Goal: Task Accomplishment & Management: Use online tool/utility

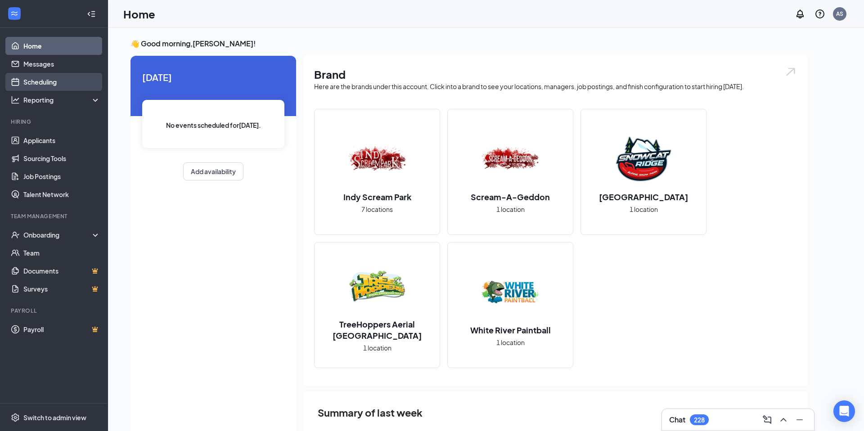
click at [55, 87] on link "Scheduling" at bounding box center [61, 82] width 77 height 18
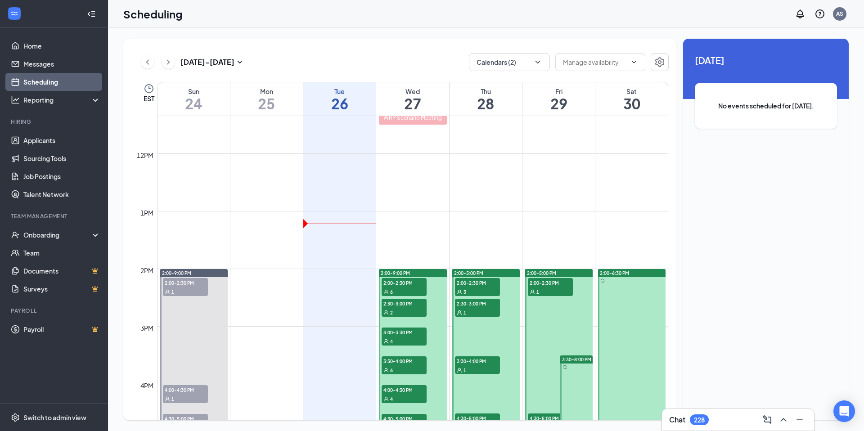
scroll to position [656, 0]
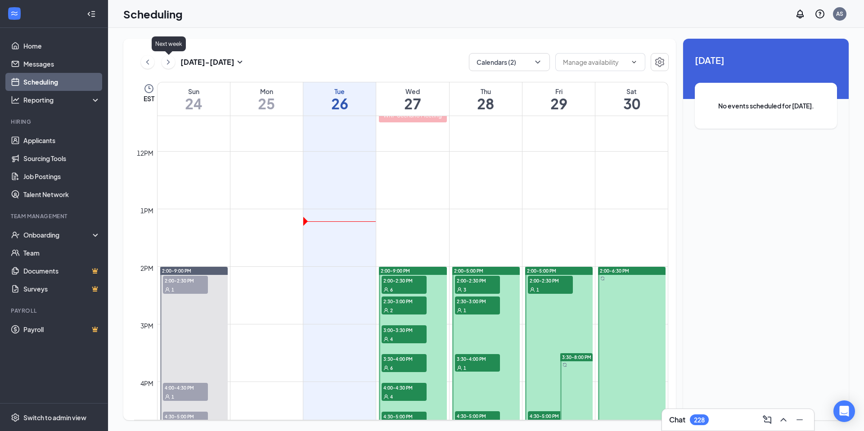
click at [171, 64] on icon "ChevronRight" at bounding box center [168, 62] width 9 height 11
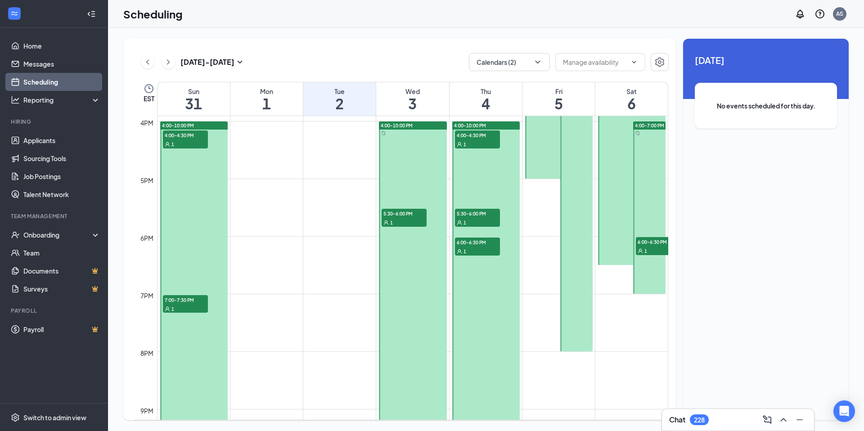
scroll to position [903, 0]
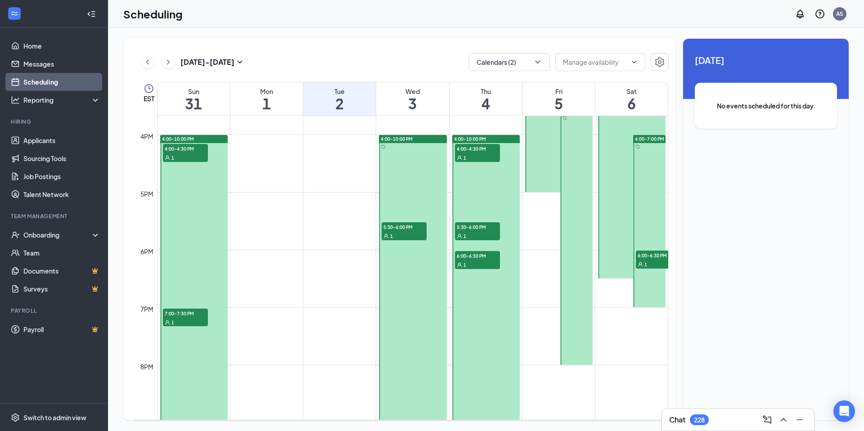
click at [173, 65] on button at bounding box center [169, 62] width 14 height 14
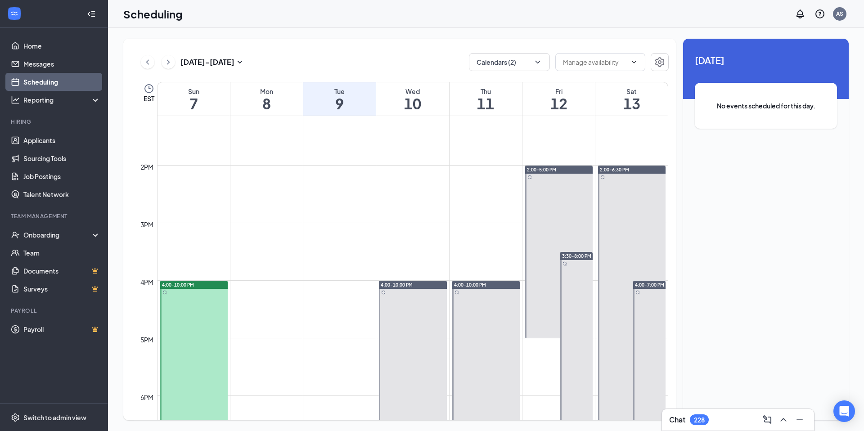
scroll to position [760, 0]
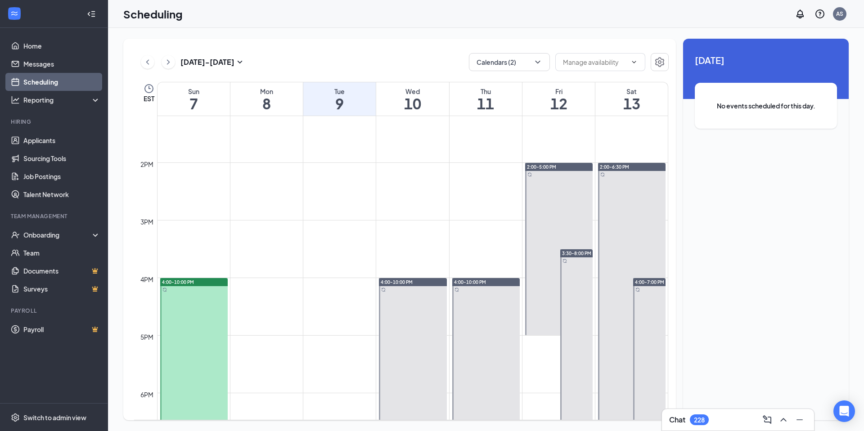
click at [153, 61] on button at bounding box center [148, 62] width 14 height 14
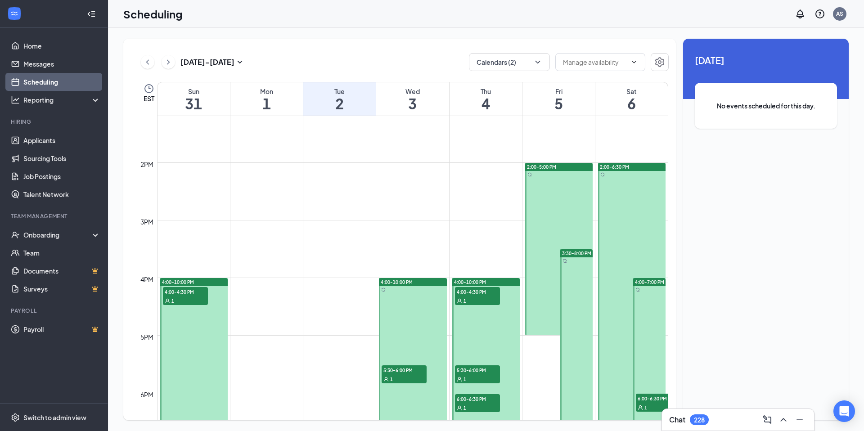
scroll to position [442, 0]
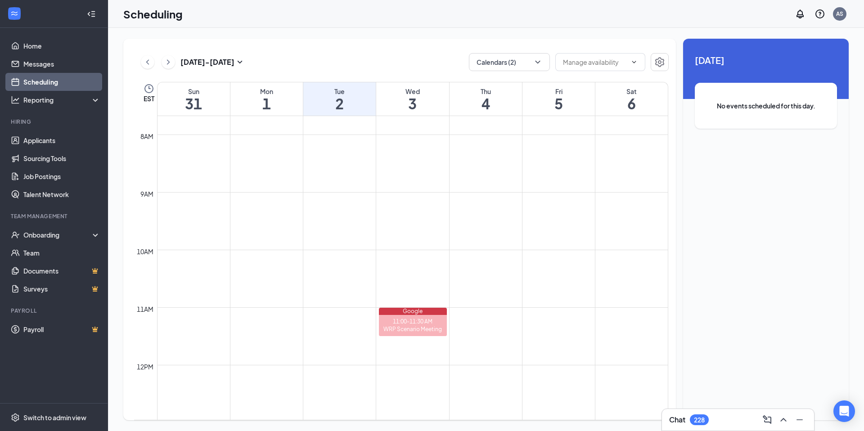
click at [153, 61] on button at bounding box center [148, 62] width 14 height 14
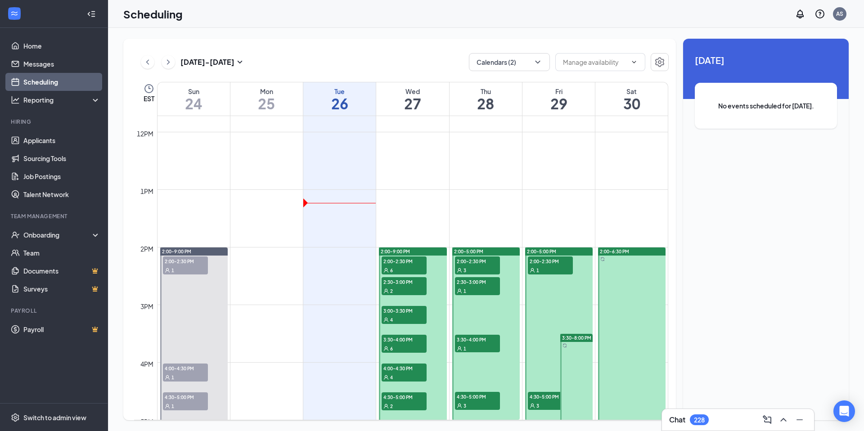
scroll to position [677, 0]
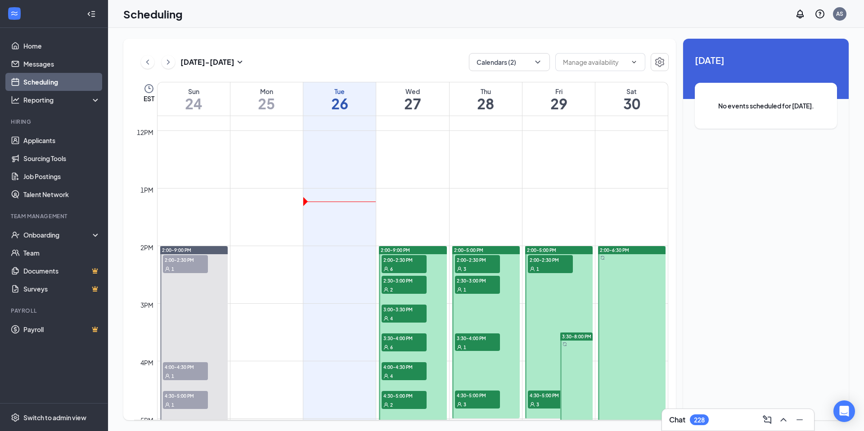
click at [174, 59] on button at bounding box center [169, 62] width 14 height 14
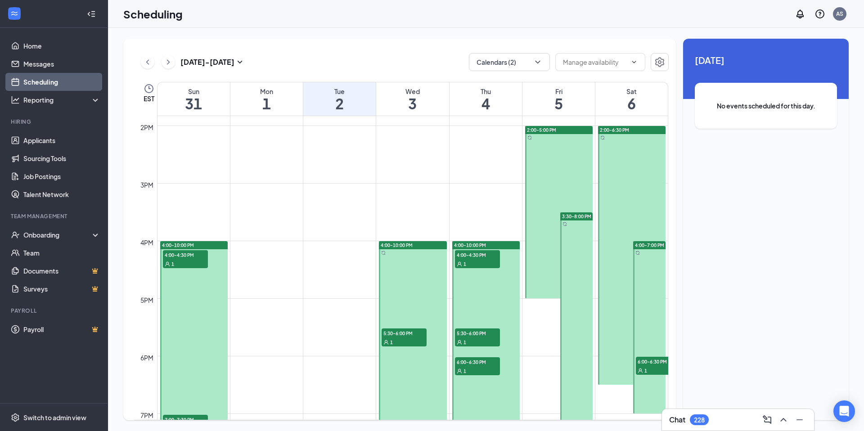
scroll to position [790, 0]
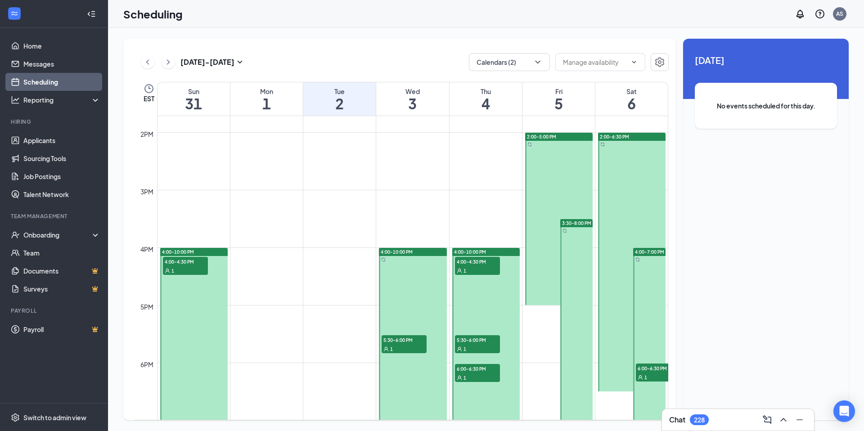
click at [260, 101] on h1 "1" at bounding box center [266, 103] width 72 height 15
click at [267, 263] on td at bounding box center [412, 269] width 511 height 14
click at [266, 254] on td at bounding box center [412, 255] width 511 height 14
click at [262, 254] on td at bounding box center [412, 255] width 511 height 14
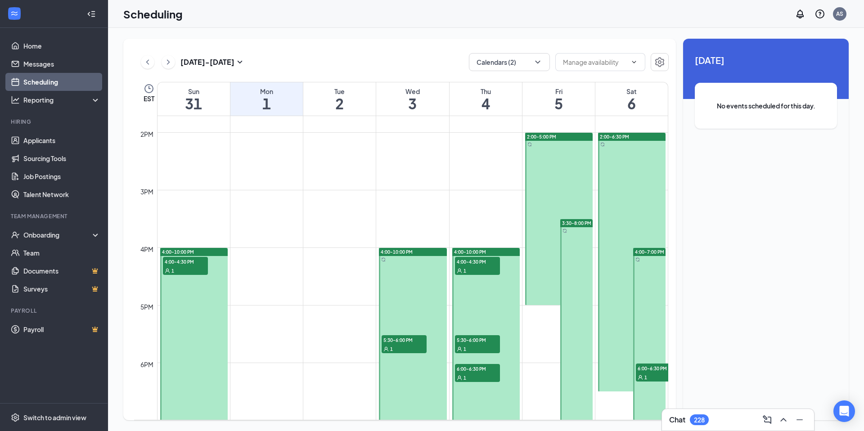
click at [262, 254] on td at bounding box center [412, 255] width 511 height 14
click at [597, 60] on input "text" at bounding box center [595, 62] width 64 height 10
click at [536, 62] on icon "ChevronDown" at bounding box center [537, 62] width 9 height 9
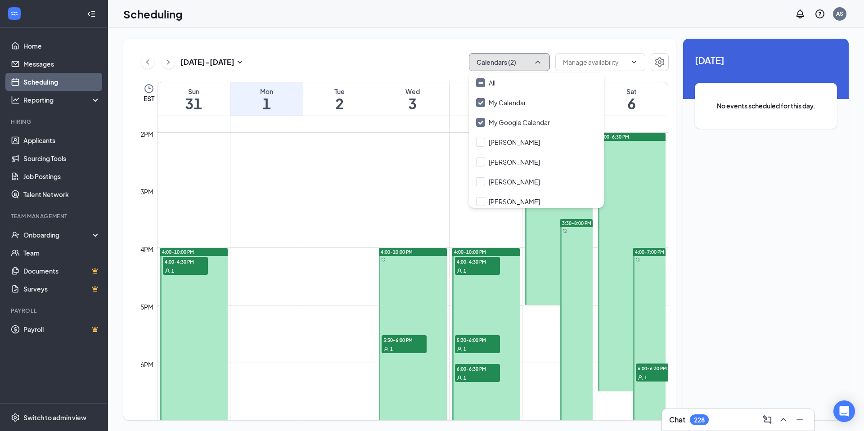
click at [536, 62] on icon "ChevronUp" at bounding box center [537, 62] width 9 height 9
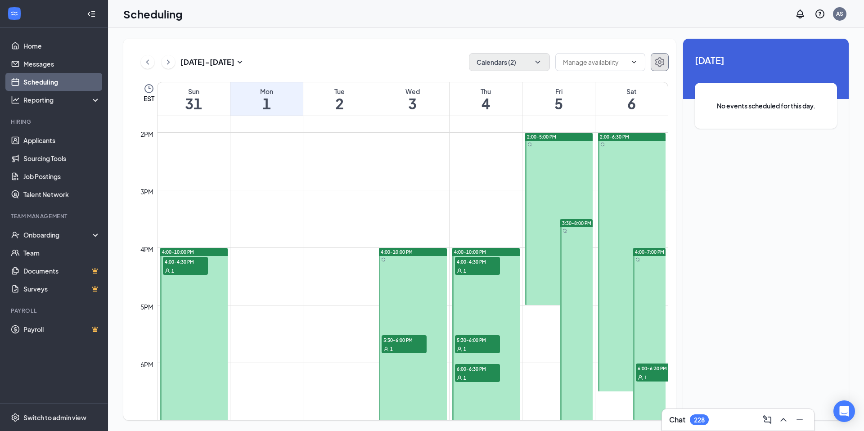
click at [658, 63] on icon "Settings" at bounding box center [660, 62] width 11 height 11
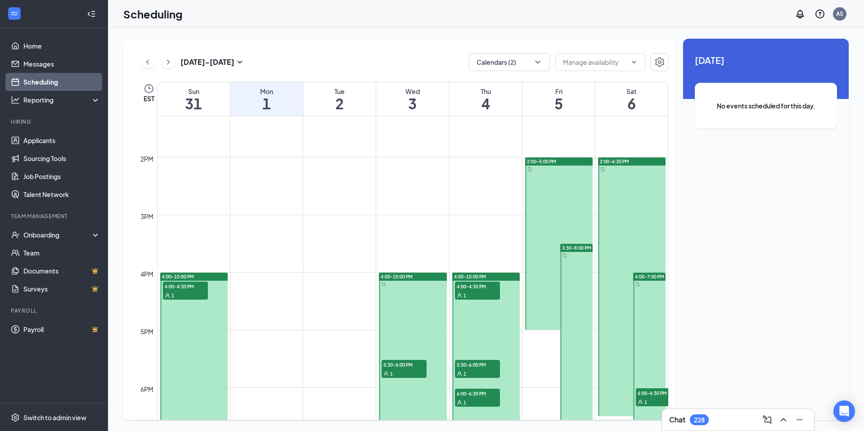
scroll to position [776, 0]
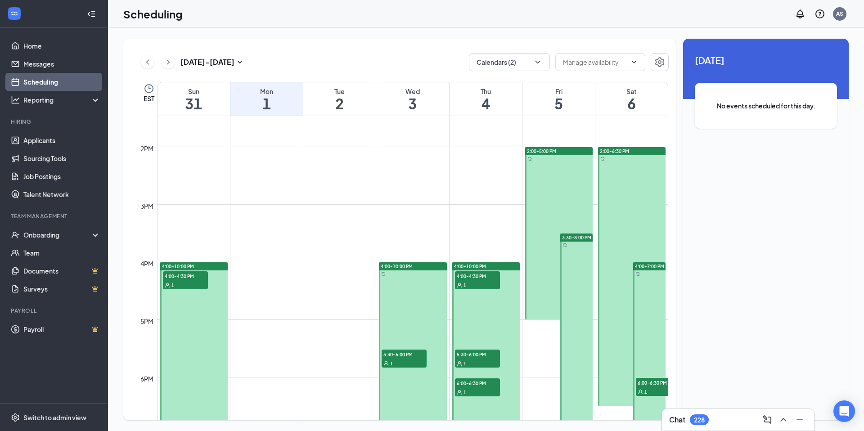
click at [279, 271] on td at bounding box center [412, 269] width 511 height 14
click at [268, 267] on td at bounding box center [412, 269] width 511 height 14
click at [266, 266] on td at bounding box center [412, 269] width 511 height 14
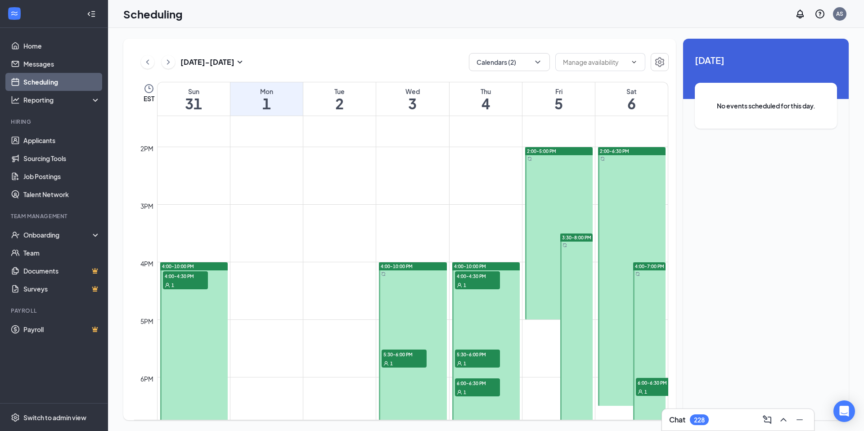
click at [266, 266] on td at bounding box center [412, 269] width 511 height 14
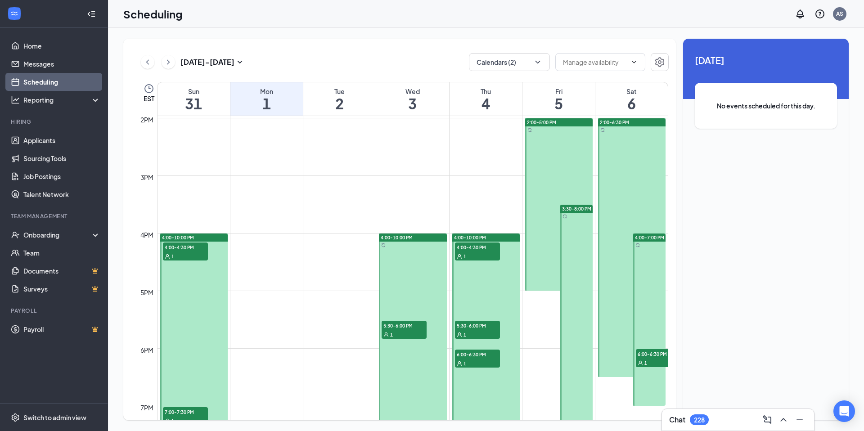
scroll to position [802, 0]
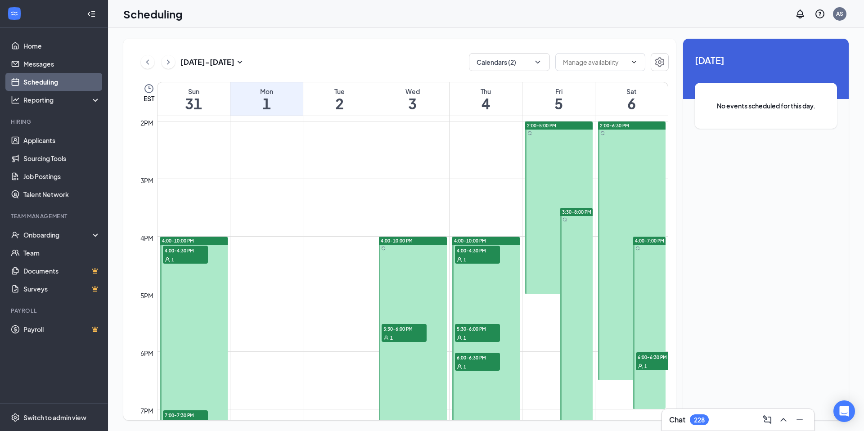
click at [262, 271] on td at bounding box center [412, 272] width 511 height 14
click at [572, 65] on input "text" at bounding box center [595, 62] width 64 height 10
click at [633, 64] on icon "ChevronUp" at bounding box center [634, 62] width 7 height 7
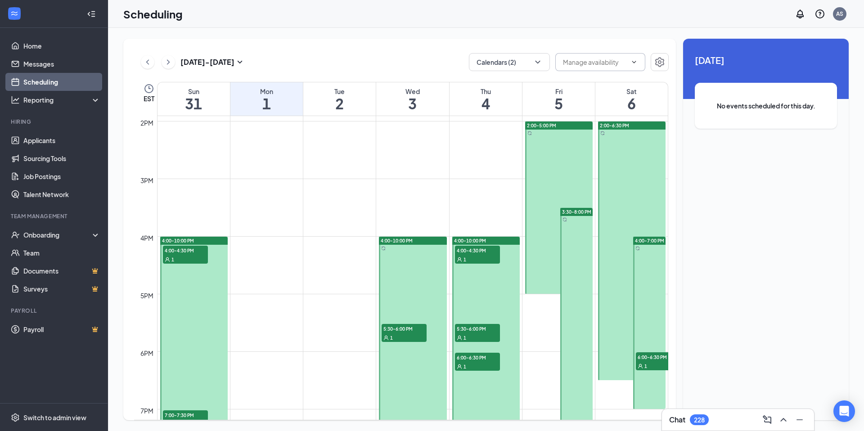
click at [709, 106] on div "No events scheduled for this day." at bounding box center [766, 106] width 142 height 46
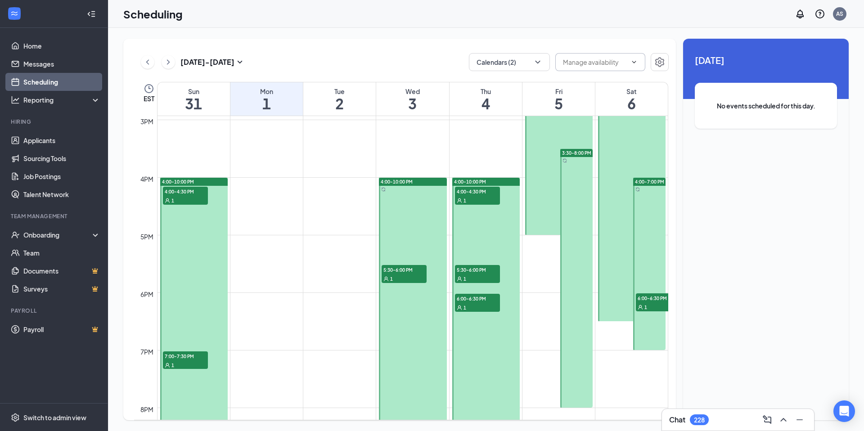
scroll to position [859, 0]
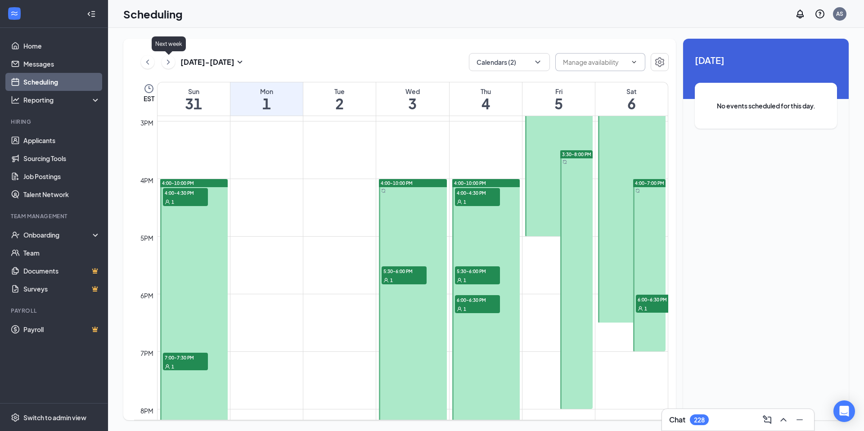
click at [170, 63] on icon "ChevronRight" at bounding box center [168, 62] width 9 height 11
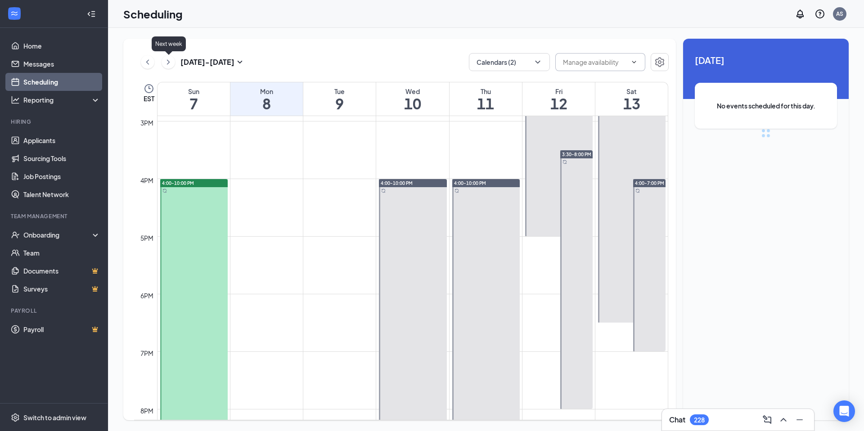
scroll to position [442, 0]
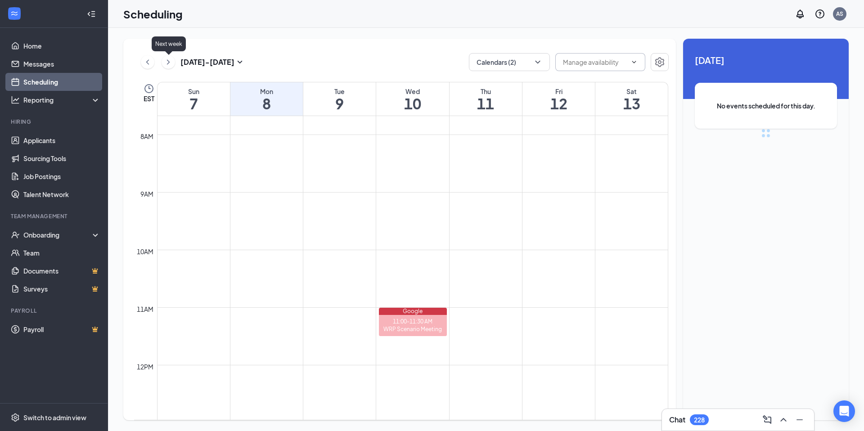
click at [170, 63] on icon "ChevronRight" at bounding box center [168, 62] width 9 height 11
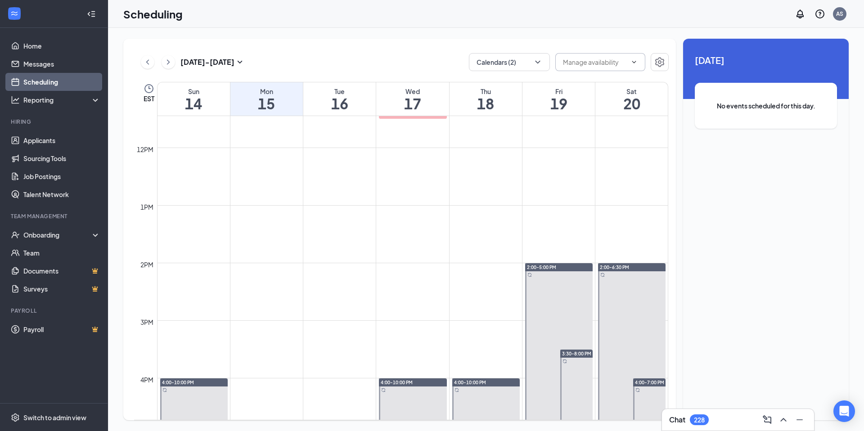
scroll to position [657, 0]
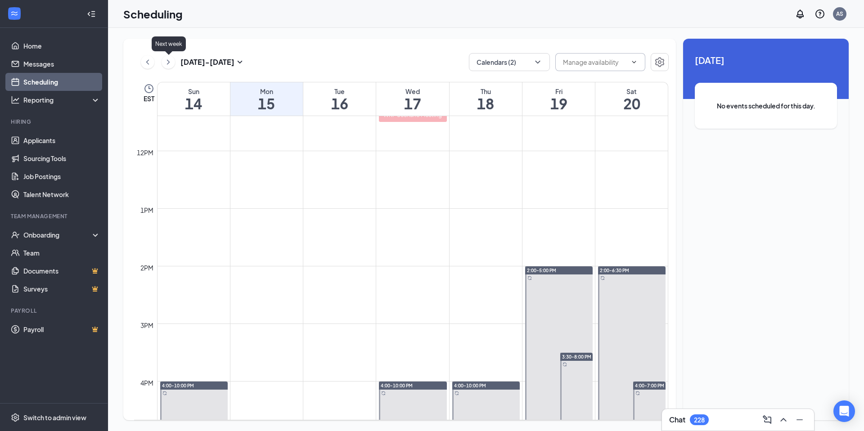
click at [168, 65] on icon "ChevronRight" at bounding box center [168, 62] width 9 height 11
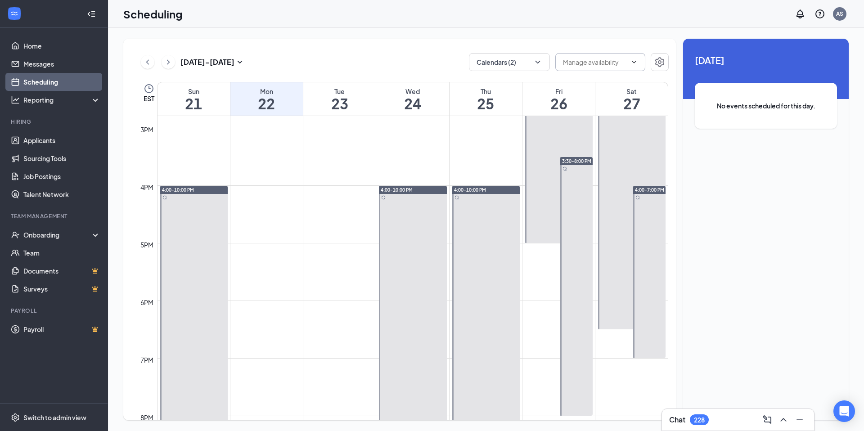
scroll to position [687, 0]
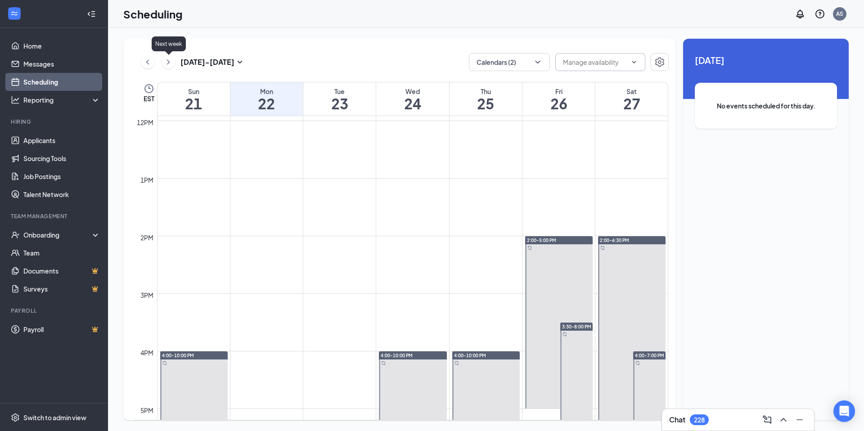
click at [168, 66] on icon "ChevronRight" at bounding box center [168, 62] width 9 height 11
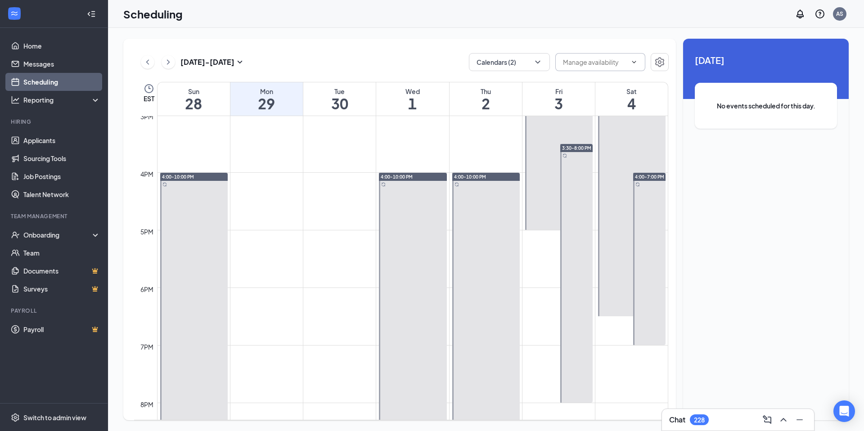
scroll to position [877, 0]
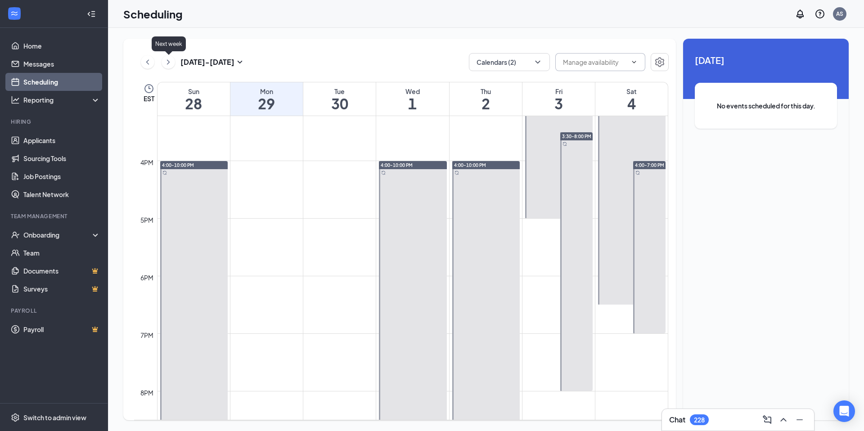
click at [169, 60] on icon "ChevronRight" at bounding box center [168, 62] width 9 height 11
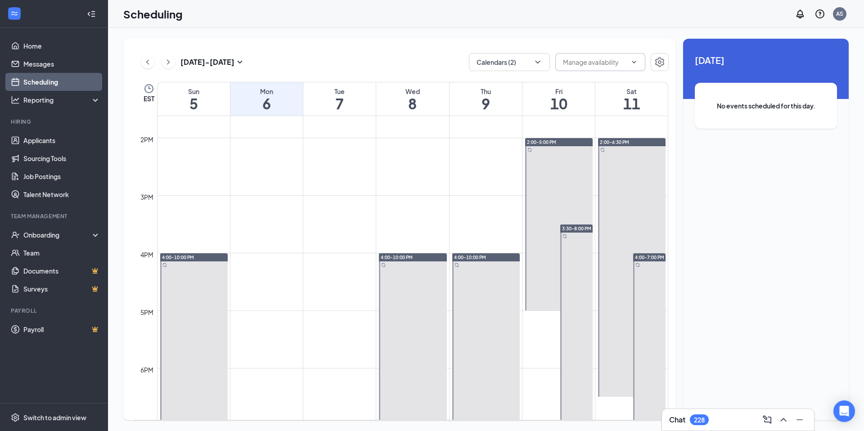
scroll to position [786, 0]
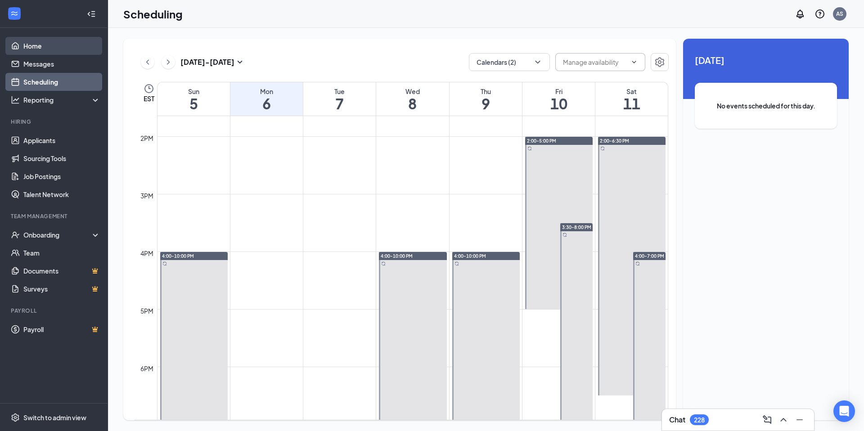
click at [41, 51] on link "Home" at bounding box center [61, 46] width 77 height 18
